Goal: Task Accomplishment & Management: Manage account settings

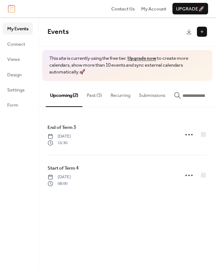
click at [99, 95] on button "Past (5)" at bounding box center [94, 93] width 24 height 25
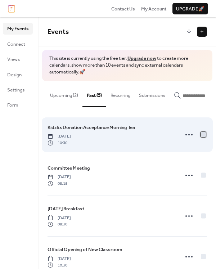
click at [203, 137] on div at bounding box center [203, 134] width 5 height 5
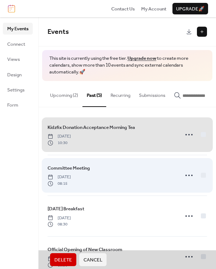
click at [204, 177] on div "Committee Meeting [DATE] 08:15" at bounding box center [127, 175] width 159 height 41
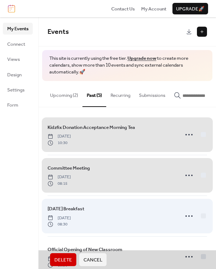
click at [200, 217] on div "[DATE] Breakfast [DATE] 08:30" at bounding box center [127, 215] width 159 height 41
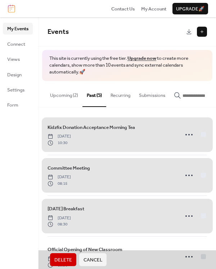
click at [64, 261] on span "Delete" at bounding box center [63, 259] width 18 height 7
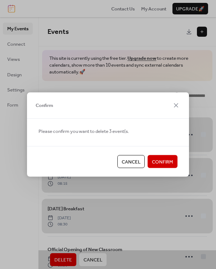
click at [163, 159] on span "Confirm" at bounding box center [162, 161] width 21 height 7
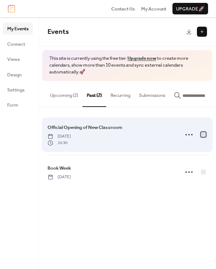
click at [205, 134] on div at bounding box center [203, 134] width 5 height 5
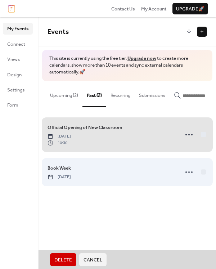
click at [204, 177] on div "Book Week [DATE]" at bounding box center [127, 172] width 159 height 34
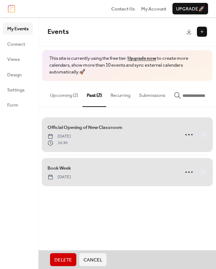
click at [64, 263] on span "Delete" at bounding box center [63, 259] width 18 height 7
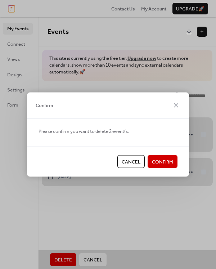
click at [164, 161] on span "Confirm" at bounding box center [162, 161] width 21 height 7
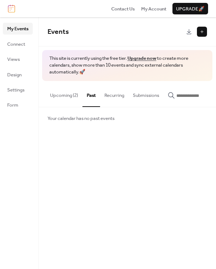
click at [62, 94] on button "Upcoming (2)" at bounding box center [64, 93] width 37 height 25
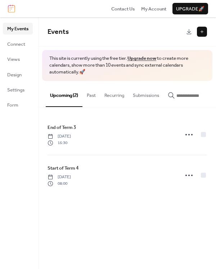
click at [203, 30] on button at bounding box center [202, 32] width 10 height 10
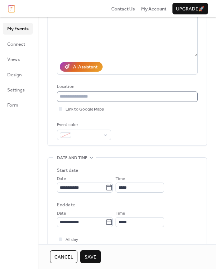
scroll to position [144, 0]
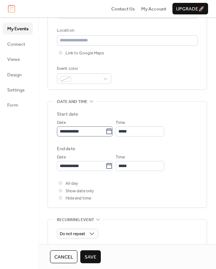
type input "**********"
click at [113, 132] on icon at bounding box center [108, 131] width 7 height 7
click at [105, 132] on input "**********" at bounding box center [81, 131] width 49 height 10
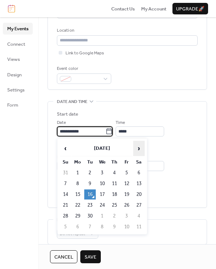
click at [136, 147] on span "›" at bounding box center [139, 148] width 11 height 14
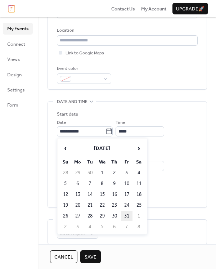
click at [126, 216] on td "31" at bounding box center [127, 216] width 12 height 10
type input "**********"
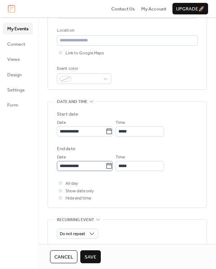
click at [112, 165] on icon at bounding box center [109, 166] width 5 height 6
click at [105, 165] on input "**********" at bounding box center [81, 166] width 49 height 10
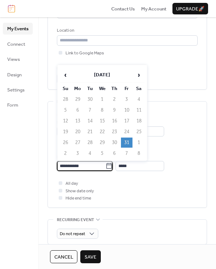
click at [126, 141] on td "31" at bounding box center [127, 142] width 12 height 10
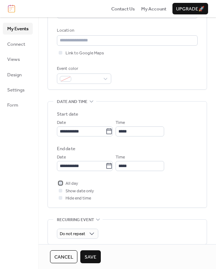
click at [61, 184] on div at bounding box center [61, 183] width 4 height 4
click at [90, 257] on span "Save" at bounding box center [91, 256] width 12 height 7
